Goal: Check status: Check status

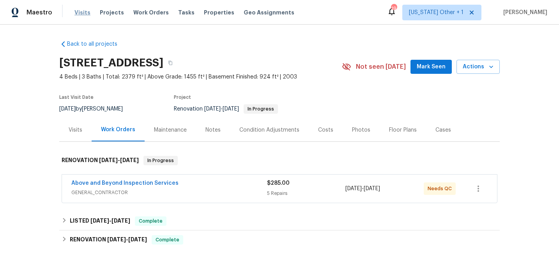
click at [85, 13] on span "Visits" at bounding box center [82, 13] width 16 height 8
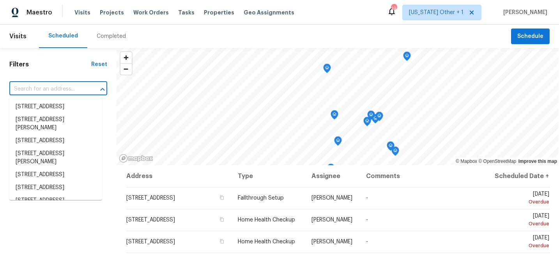
click at [79, 90] on input "text" at bounding box center [47, 89] width 76 height 12
paste input "[STREET_ADDRESS]"
type input "[STREET_ADDRESS]"
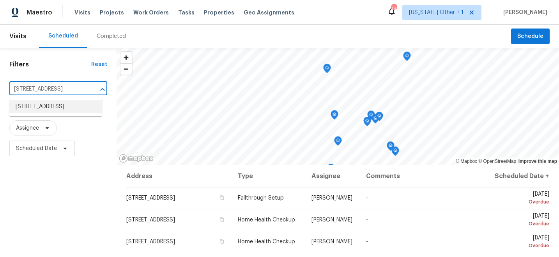
click at [75, 110] on li "[STREET_ADDRESS]" at bounding box center [55, 106] width 93 height 13
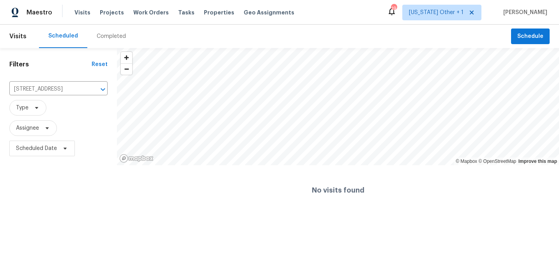
click at [104, 38] on div "Completed" at bounding box center [111, 36] width 29 height 8
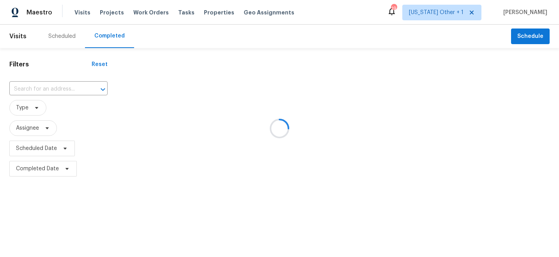
click at [73, 81] on div at bounding box center [279, 128] width 559 height 257
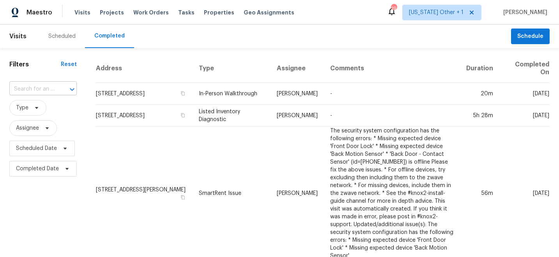
click at [54, 93] on div "​" at bounding box center [42, 89] width 67 height 12
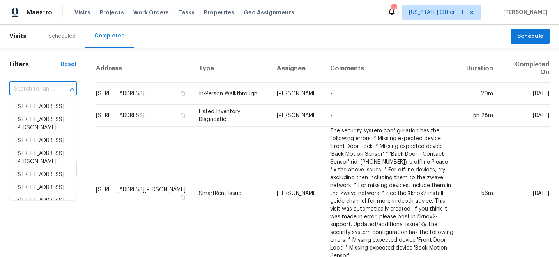
paste input "[STREET_ADDRESS]"
type input "[STREET_ADDRESS]"
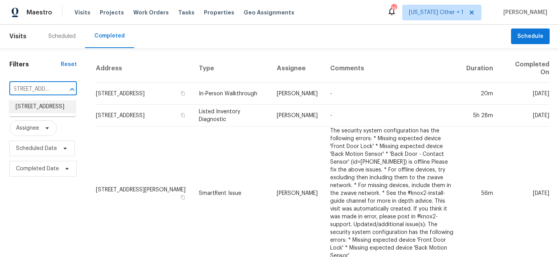
click at [64, 113] on li "[STREET_ADDRESS]" at bounding box center [42, 106] width 66 height 13
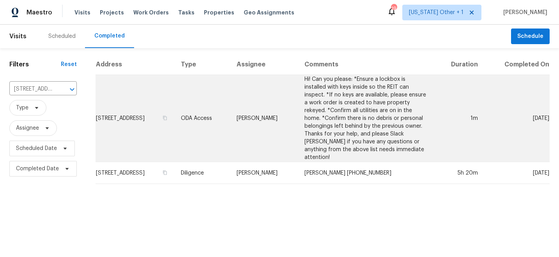
click at [120, 115] on td "[STREET_ADDRESS]" at bounding box center [135, 118] width 79 height 87
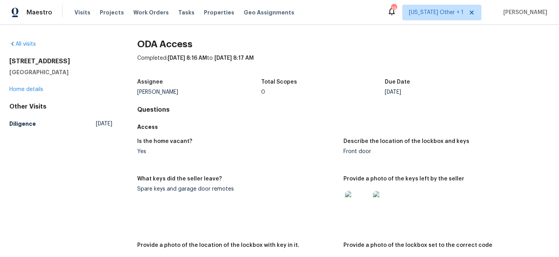
click at [380, 201] on img at bounding box center [385, 203] width 25 height 25
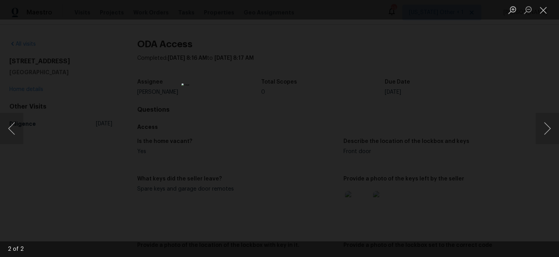
click at [414, 134] on div "Lightbox" at bounding box center [279, 128] width 559 height 257
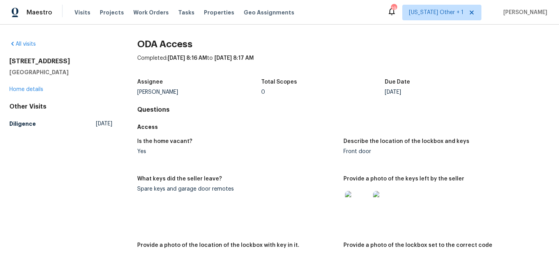
drag, startPoint x: 373, startPoint y: 201, endPoint x: 367, endPoint y: 201, distance: 5.8
click at [373, 201] on div at bounding box center [386, 203] width 28 height 34
click at [367, 201] on img at bounding box center [357, 203] width 25 height 25
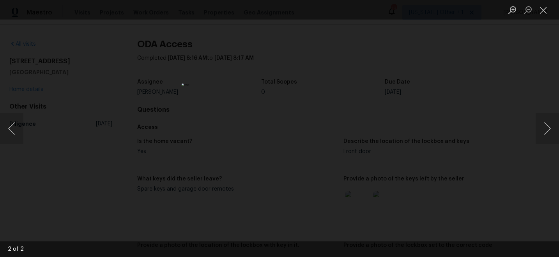
click at [182, 192] on div "Lightbox" at bounding box center [279, 128] width 559 height 257
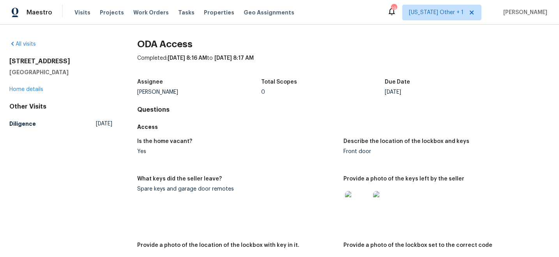
click at [350, 204] on img at bounding box center [357, 203] width 25 height 25
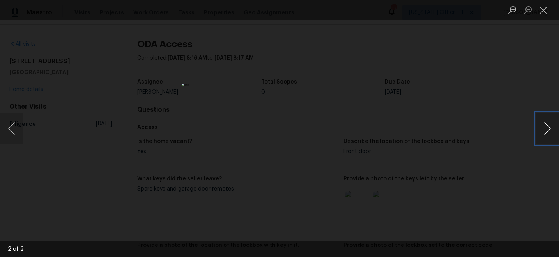
click at [540, 123] on button "Next image" at bounding box center [547, 128] width 23 height 31
click at [496, 133] on div "Lightbox" at bounding box center [279, 128] width 559 height 257
